Goal: Task Accomplishment & Management: Manage account settings

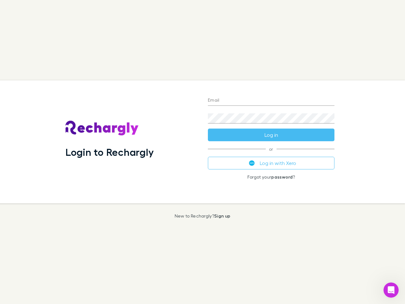
click at [202, 152] on div "Login to Rechargly" at bounding box center [131, 141] width 142 height 123
click at [271, 101] on input "Email" at bounding box center [271, 101] width 127 height 10
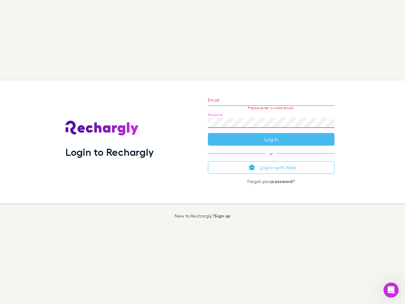
click at [271, 135] on form "Email Please enter a valid email. Password Log in" at bounding box center [271, 117] width 127 height 55
click at [271, 163] on div "Email Please enter a valid email. Password Log in or Log in with Xero Forgot yo…" at bounding box center [271, 141] width 137 height 123
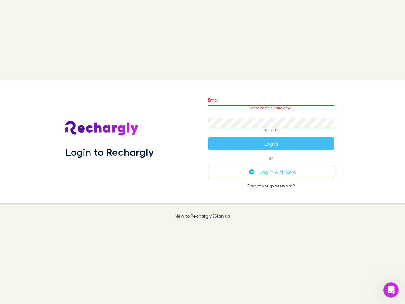
click at [391, 290] on icon "Open Intercom Messenger" at bounding box center [391, 290] width 10 height 10
